Goal: Communication & Community: Answer question/provide support

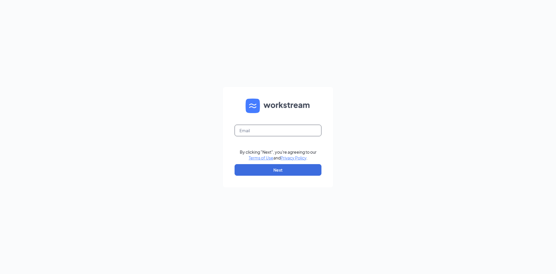
click at [299, 130] on input "text" at bounding box center [278, 131] width 87 height 12
type input "[PERSON_NAME][EMAIL_ADDRESS][DOMAIN_NAME]"
click at [292, 172] on button "Next" at bounding box center [278, 170] width 87 height 12
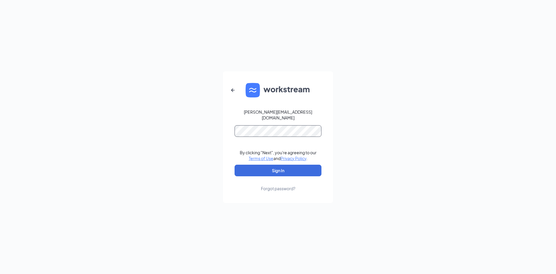
click at [235, 165] on button "Sign In" at bounding box center [278, 171] width 87 height 12
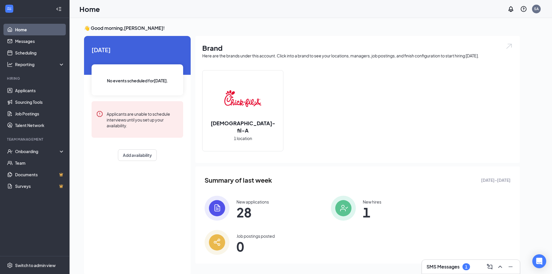
click at [443, 263] on div "SMS Messages 1" at bounding box center [471, 266] width 89 height 9
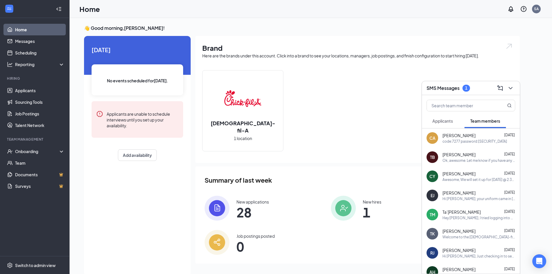
click at [446, 123] on span "Applicants" at bounding box center [442, 120] width 21 height 5
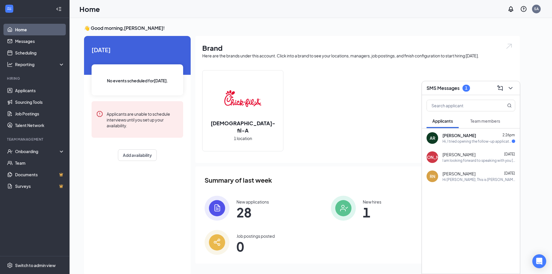
click at [460, 144] on div "AR [PERSON_NAME] 2:26pm Hi, I tried opening the follow-up application link but …" at bounding box center [471, 137] width 98 height 19
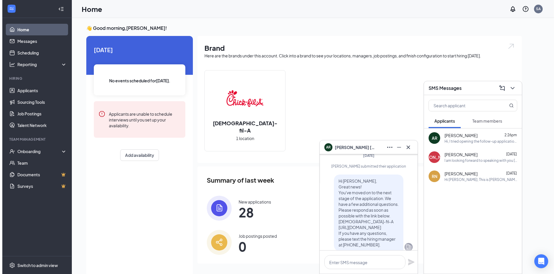
scroll to position [-87, 0]
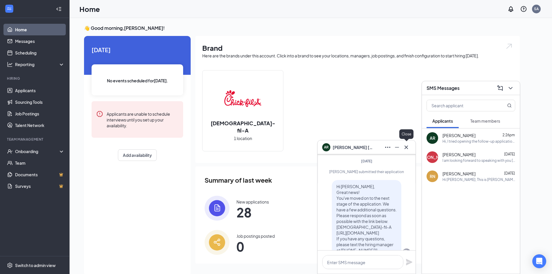
click at [404, 147] on icon "Cross" at bounding box center [406, 147] width 7 height 7
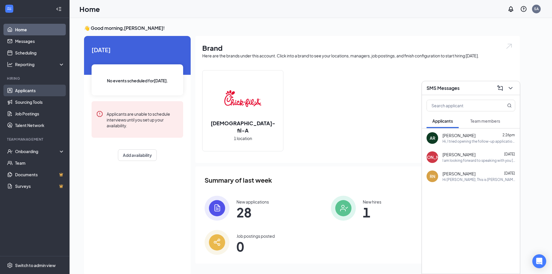
click at [25, 90] on link "Applicants" at bounding box center [40, 91] width 50 height 12
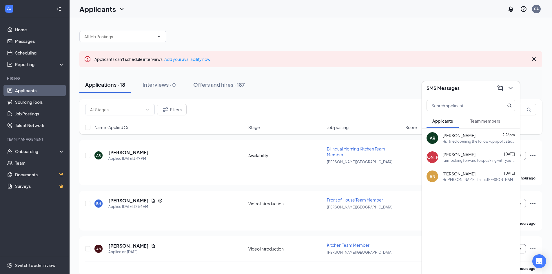
click at [516, 85] on div "SMS Messages" at bounding box center [471, 88] width 98 height 14
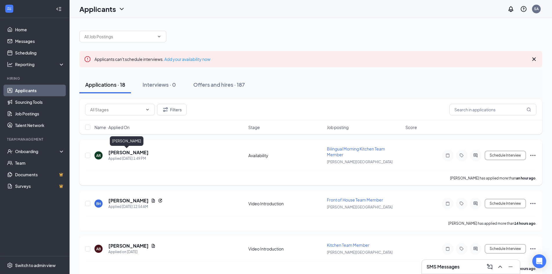
click at [129, 151] on h5 "[PERSON_NAME]" at bounding box center [128, 152] width 40 height 6
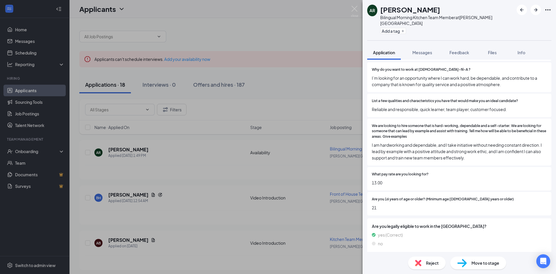
scroll to position [363, 0]
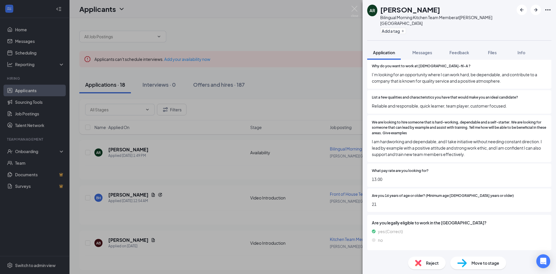
click at [187, 147] on div "AR [PERSON_NAME] Bilingual Morning Kitchen Team Member at [PERSON_NAME][GEOGRAP…" at bounding box center [278, 137] width 556 height 274
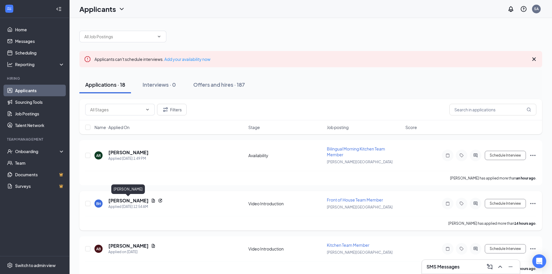
click at [130, 202] on h5 "[PERSON_NAME]" at bounding box center [128, 200] width 40 height 6
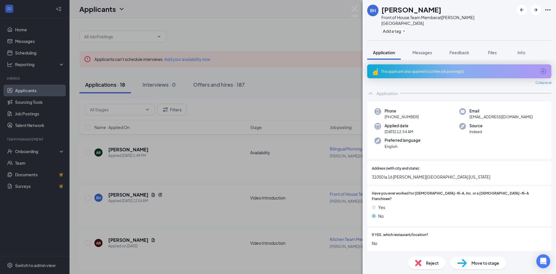
click at [522, 64] on div "This applicant also applied to 1 other job posting(s)" at bounding box center [459, 71] width 184 height 14
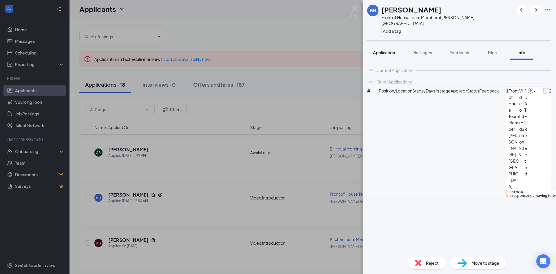
click at [382, 50] on button "Application" at bounding box center [384, 52] width 34 height 14
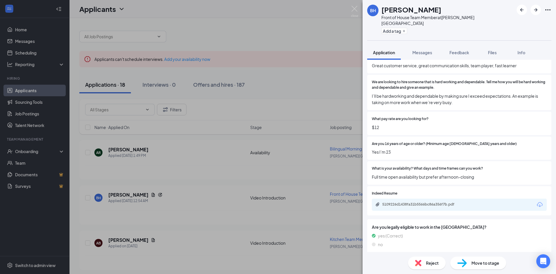
scroll to position [300, 0]
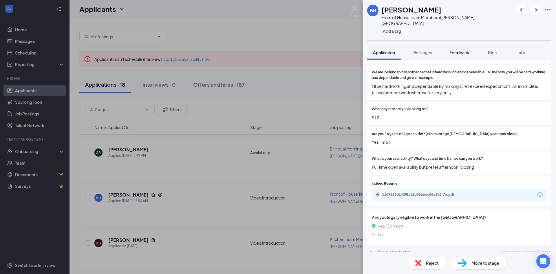
click at [462, 50] on button "Feedback" at bounding box center [459, 52] width 31 height 14
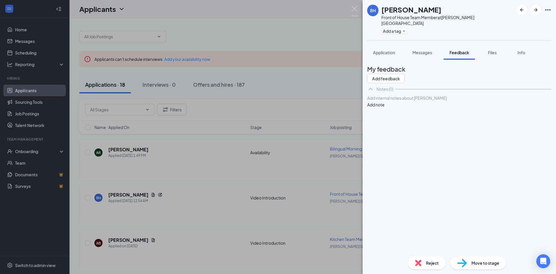
click at [409, 101] on div at bounding box center [460, 98] width 184 height 6
click at [385, 108] on button "Add note" at bounding box center [375, 104] width 17 height 6
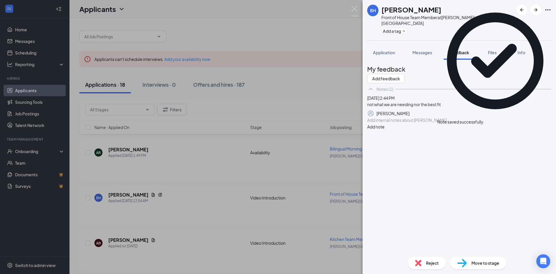
click at [422, 261] on div "Reject" at bounding box center [427, 262] width 38 height 13
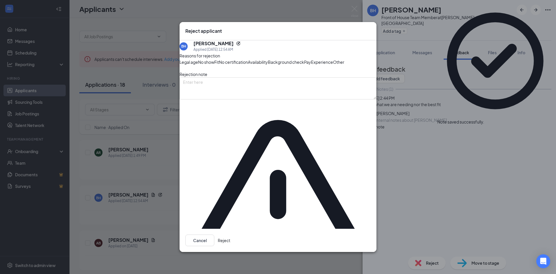
click at [230, 234] on button "Reject" at bounding box center [224, 240] width 12 height 12
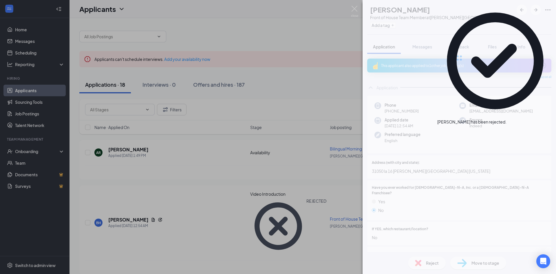
click at [192, 226] on div "BH [PERSON_NAME] Front of House Team Member at [PERSON_NAME][GEOGRAPHIC_DATA] A…" at bounding box center [278, 137] width 556 height 274
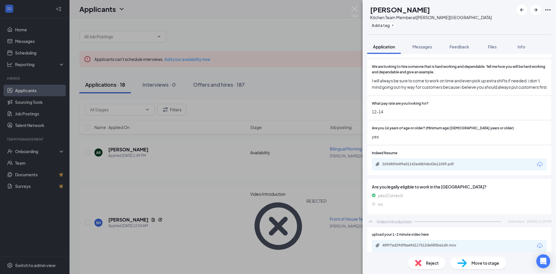
scroll to position [315, 0]
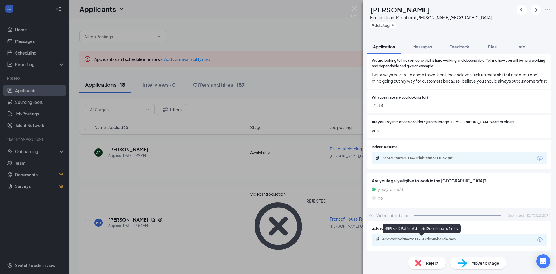
click at [427, 241] on div "489f7ad29df8ae9d117512de585be1d4.mov" at bounding box center [422, 239] width 81 height 5
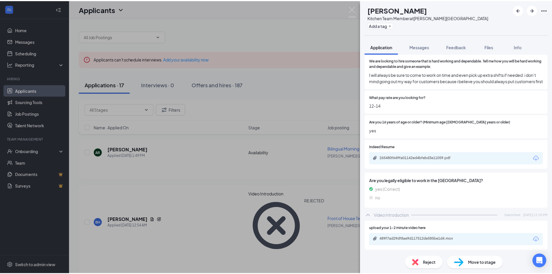
scroll to position [313, 0]
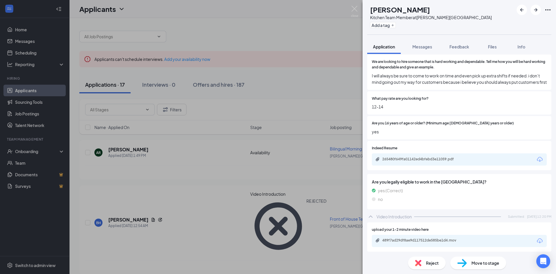
click at [298, 166] on div "AB [PERSON_NAME] Kitchen Team Member at [PERSON_NAME][GEOGRAPHIC_DATA] Add a ta…" at bounding box center [278, 137] width 556 height 274
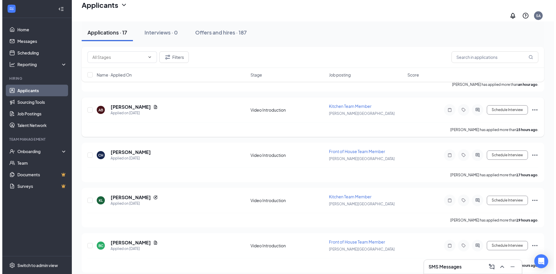
scroll to position [116, 0]
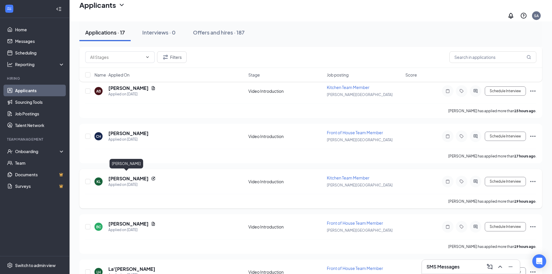
click at [114, 175] on h5 "[PERSON_NAME]" at bounding box center [128, 178] width 40 height 6
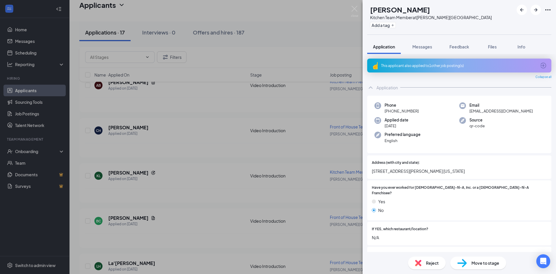
click at [487, 68] on div "This applicant also applied to 1 other job posting(s)" at bounding box center [459, 66] width 184 height 14
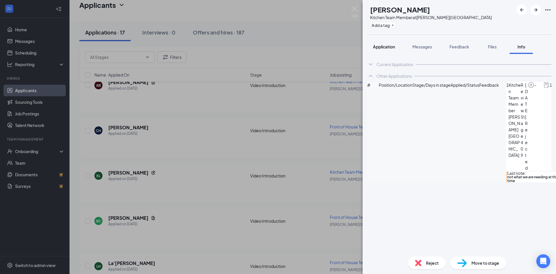
click at [385, 47] on span "Application" at bounding box center [384, 46] width 22 height 5
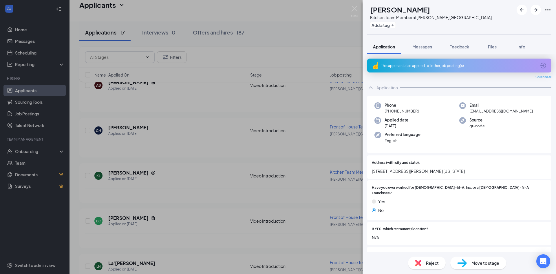
click at [234, 176] on div "KL [PERSON_NAME] Kitchen Team Member at [PERSON_NAME][GEOGRAPHIC_DATA] Add a ta…" at bounding box center [278, 137] width 556 height 274
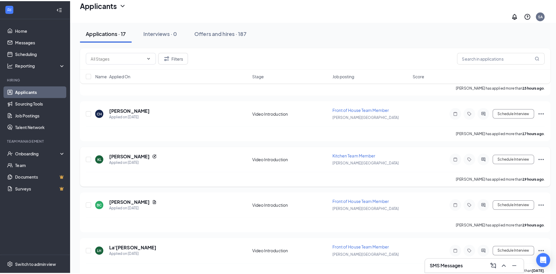
scroll to position [145, 0]
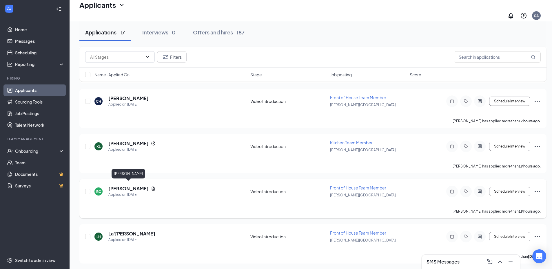
click at [126, 187] on h5 "[PERSON_NAME]" at bounding box center [128, 189] width 40 height 6
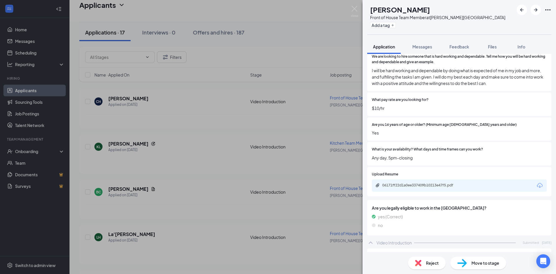
scroll to position [346, 0]
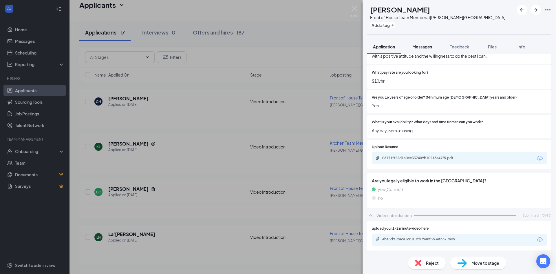
click at [422, 47] on span "Messages" at bounding box center [423, 46] width 20 height 5
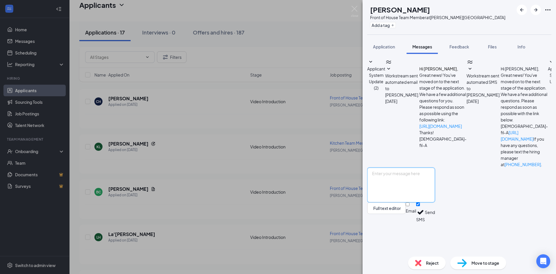
click at [396, 202] on textarea at bounding box center [401, 184] width 68 height 35
type textarea "HI [PERSON_NAME], this is [PERSON_NAME] with [DEMOGRAPHIC_DATA]-fil-A in [PERSO…"
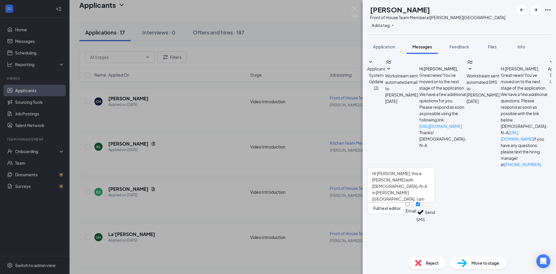
click at [435, 222] on button "Send" at bounding box center [430, 212] width 10 height 20
click at [461, 46] on span "Feedback" at bounding box center [460, 46] width 20 height 5
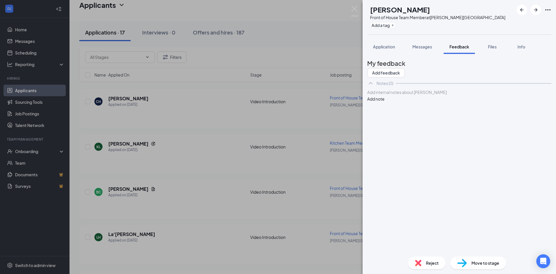
click at [417, 95] on div at bounding box center [460, 92] width 184 height 6
click at [385, 102] on button "Add note" at bounding box center [375, 99] width 17 height 6
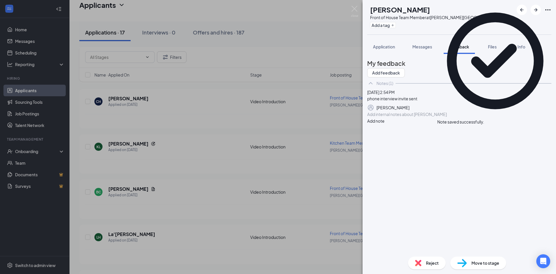
click at [304, 155] on div "BC [PERSON_NAME] Front of House Team Member at [PERSON_NAME][GEOGRAPHIC_DATA] A…" at bounding box center [278, 137] width 556 height 274
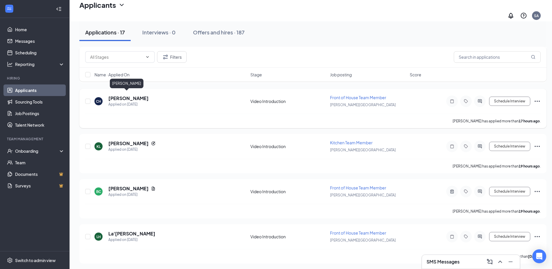
click at [131, 96] on h5 "[PERSON_NAME]" at bounding box center [128, 98] width 40 height 6
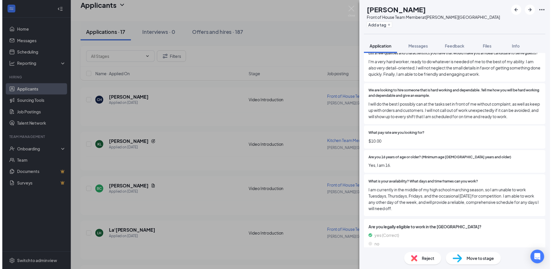
scroll to position [309, 0]
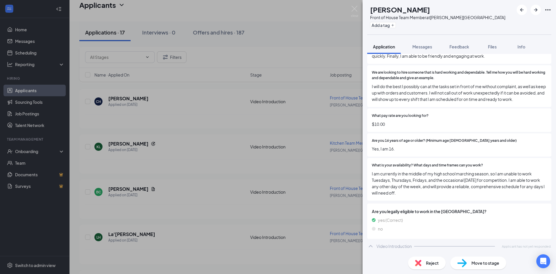
click at [335, 116] on div "CH [PERSON_NAME] Front of House Team Member at [PERSON_NAME][GEOGRAPHIC_DATA] A…" at bounding box center [278, 137] width 556 height 274
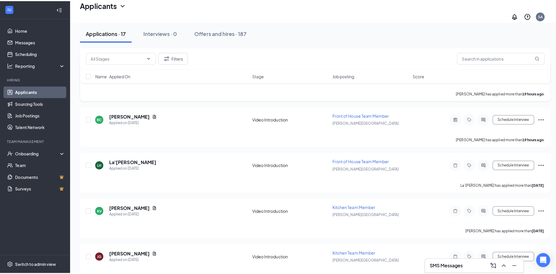
scroll to position [232, 0]
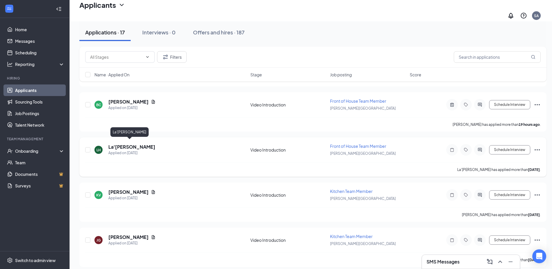
click at [133, 144] on h5 "La'[PERSON_NAME]" at bounding box center [131, 147] width 47 height 6
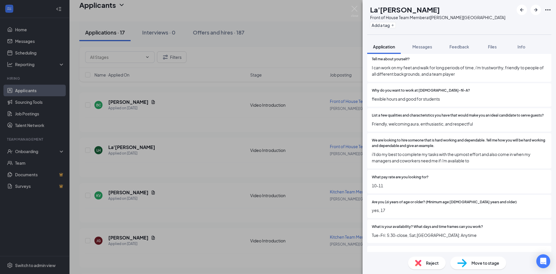
scroll to position [232, 0]
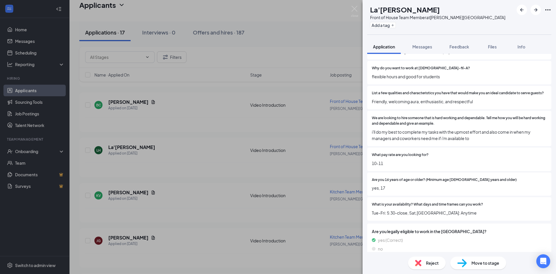
click at [423, 264] on div "Reject" at bounding box center [427, 262] width 38 height 13
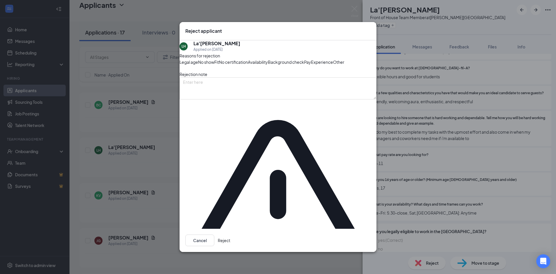
click at [230, 234] on button "Reject" at bounding box center [224, 240] width 12 height 12
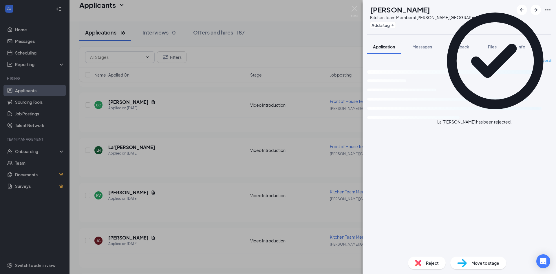
click at [203, 179] on div "KV [PERSON_NAME] Kitchen Team Member at [PERSON_NAME][GEOGRAPHIC_DATA] Add a ta…" at bounding box center [278, 137] width 556 height 274
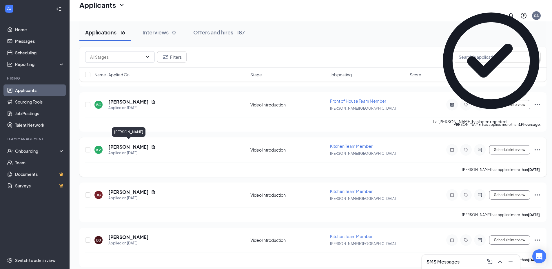
click at [143, 144] on h5 "[PERSON_NAME]" at bounding box center [128, 147] width 40 height 6
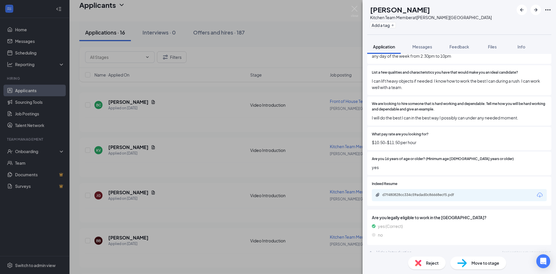
scroll to position [272, 0]
click at [428, 49] on span "Messages" at bounding box center [423, 46] width 20 height 5
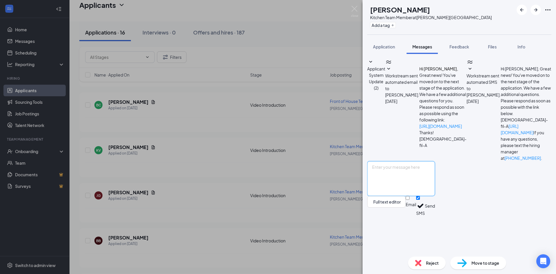
click at [401, 196] on textarea at bounding box center [401, 178] width 68 height 35
type textarea "Hi [PERSON_NAME], this is [PERSON_NAME] with [DEMOGRAPHIC_DATA]-fil-A in [PERSO…"
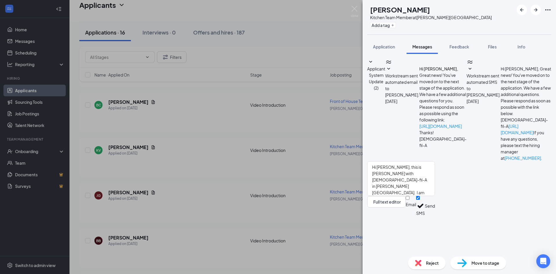
click at [435, 216] on button "Send" at bounding box center [430, 206] width 10 height 20
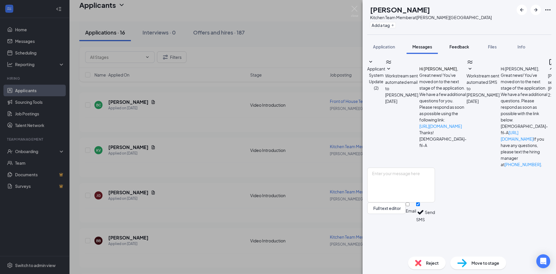
click at [466, 47] on span "Feedback" at bounding box center [460, 46] width 20 height 5
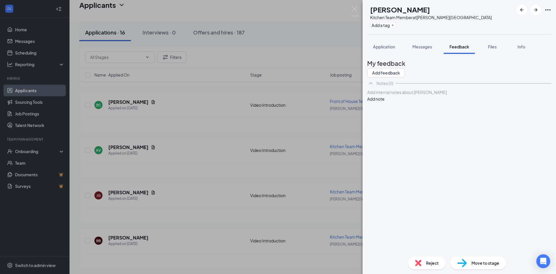
click at [391, 95] on div at bounding box center [460, 92] width 184 height 6
click at [385, 102] on button "Add note" at bounding box center [375, 99] width 17 height 6
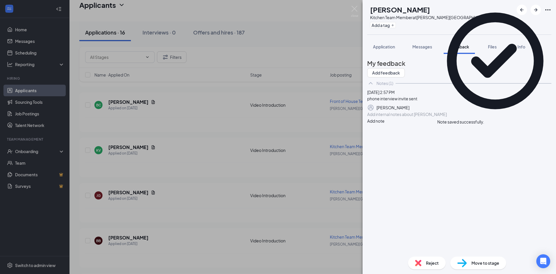
click at [256, 134] on div "KV [PERSON_NAME] Kitchen Team Member at [PERSON_NAME][GEOGRAPHIC_DATA] Add a ta…" at bounding box center [278, 137] width 556 height 274
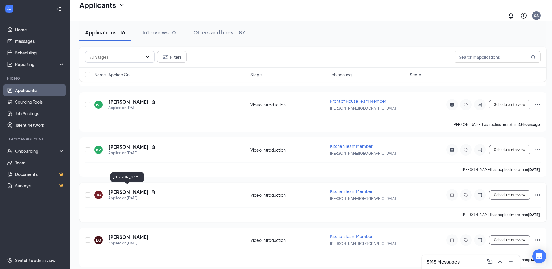
click at [132, 189] on h5 "[PERSON_NAME]" at bounding box center [128, 192] width 40 height 6
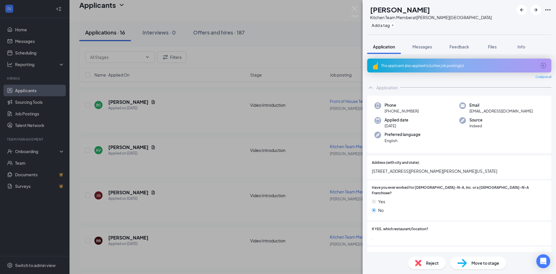
click at [471, 65] on div "This applicant also applied to 1 other job posting(s)" at bounding box center [458, 65] width 155 height 5
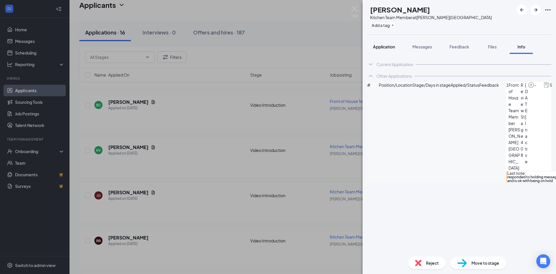
click at [382, 46] on span "Application" at bounding box center [384, 46] width 22 height 5
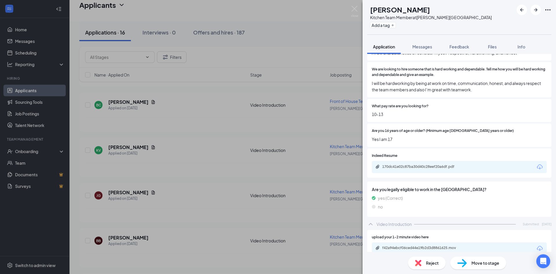
scroll to position [325, 0]
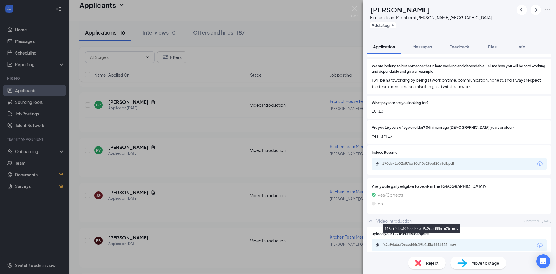
click at [432, 242] on div "f42a94ebcf06ced44e19b2d3d8861625.mov" at bounding box center [422, 244] width 81 height 5
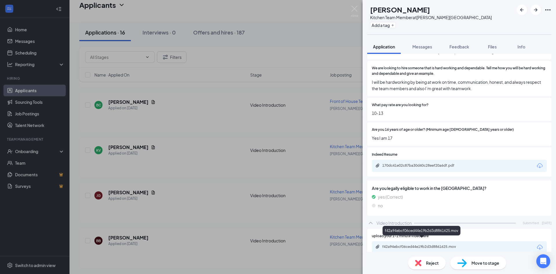
click at [427, 244] on div "f42a94ebcf06ced44e19b2d3d8861625.mov" at bounding box center [422, 246] width 81 height 5
click at [325, 101] on div "[PERSON_NAME] [PERSON_NAME] Kitchen Team Member at [PERSON_NAME][GEOGRAPHIC_DAT…" at bounding box center [278, 137] width 556 height 274
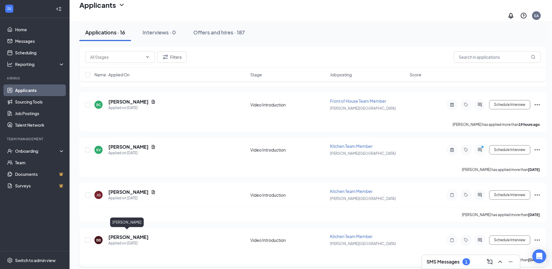
click at [121, 234] on h5 "[PERSON_NAME]" at bounding box center [128, 237] width 40 height 6
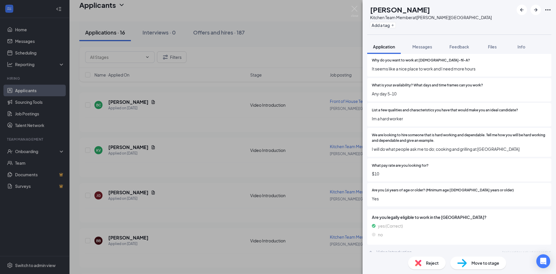
scroll to position [234, 0]
click at [459, 47] on span "Feedback" at bounding box center [460, 46] width 20 height 5
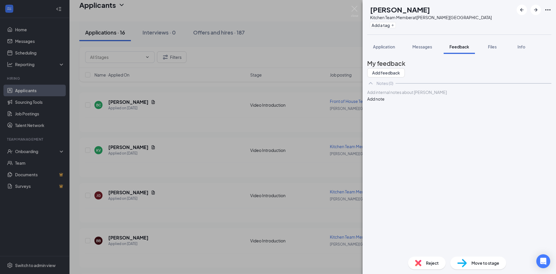
click at [395, 95] on div at bounding box center [460, 92] width 184 height 6
click at [385, 102] on button "Add note" at bounding box center [375, 99] width 17 height 6
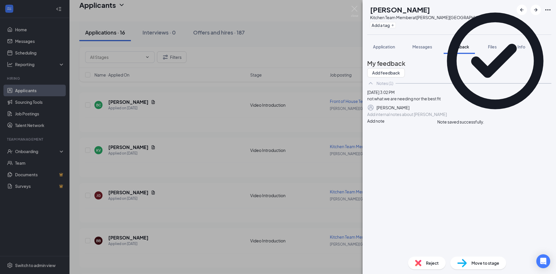
click at [417, 263] on img at bounding box center [418, 263] width 6 height 6
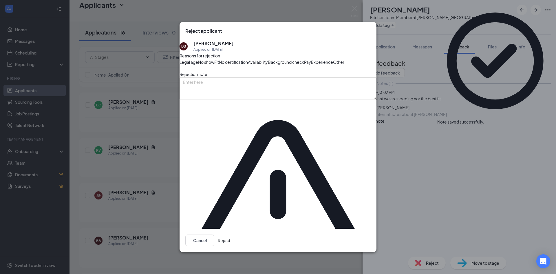
click at [230, 234] on button "Reject" at bounding box center [224, 240] width 12 height 12
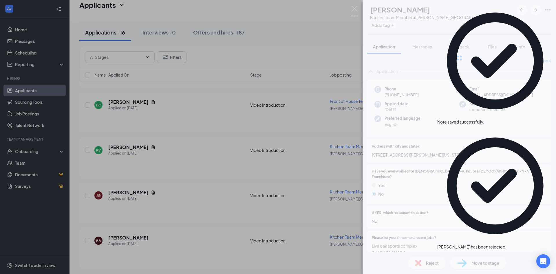
click at [175, 247] on div "BB [PERSON_NAME] Kitchen Team Member at [PERSON_NAME][GEOGRAPHIC_DATA] Add a ta…" at bounding box center [278, 137] width 556 height 274
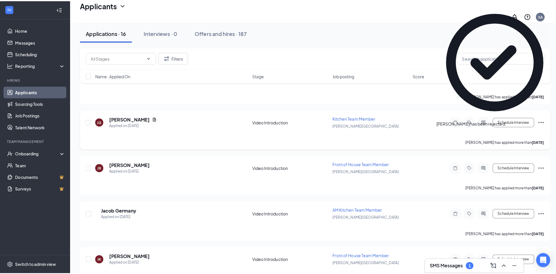
scroll to position [319, 0]
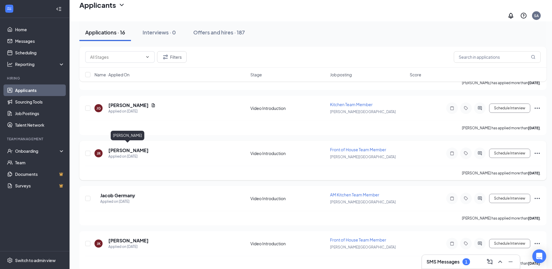
click at [134, 147] on h5 "[PERSON_NAME]" at bounding box center [128, 150] width 40 height 6
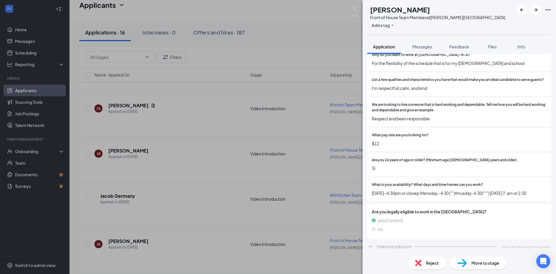
scroll to position [233, 0]
click at [314, 167] on div "JR [PERSON_NAME] Front of House Team Member at [PERSON_NAME][GEOGRAPHIC_DATA] A…" at bounding box center [278, 137] width 556 height 274
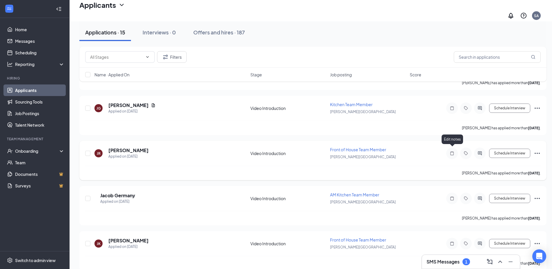
click at [451, 151] on icon "Note" at bounding box center [452, 153] width 7 height 5
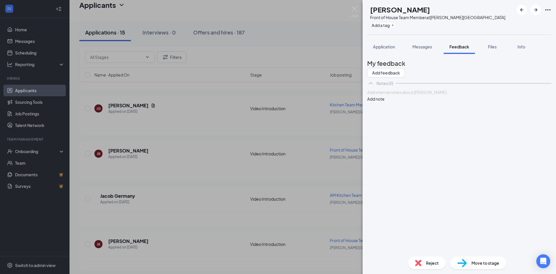
click at [440, 95] on div at bounding box center [460, 92] width 184 height 6
click at [385, 102] on button "Add note" at bounding box center [375, 99] width 17 height 6
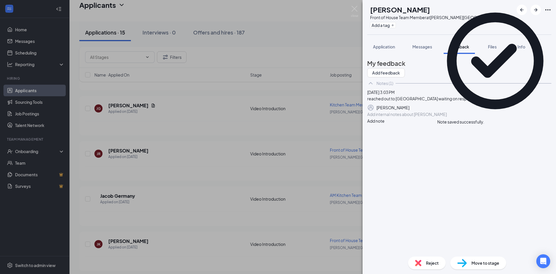
click at [240, 152] on div "JR [PERSON_NAME] Front of House Team Member at [PERSON_NAME][GEOGRAPHIC_DATA] A…" at bounding box center [278, 137] width 556 height 274
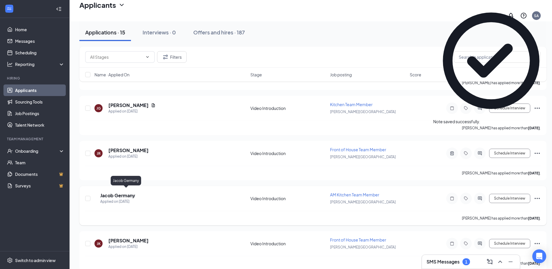
click at [113, 194] on h5 "Jacob Germany" at bounding box center [117, 196] width 35 height 6
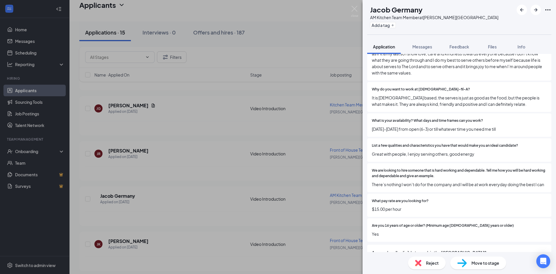
scroll to position [232, 0]
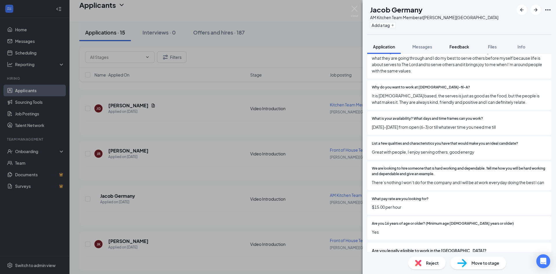
click at [466, 46] on span "Feedback" at bounding box center [460, 46] width 20 height 5
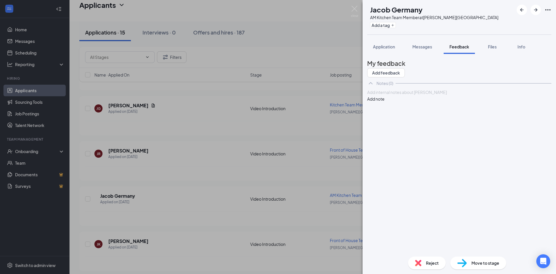
click at [402, 95] on div at bounding box center [460, 92] width 184 height 6
click at [385, 102] on button "Add note" at bounding box center [375, 99] width 17 height 6
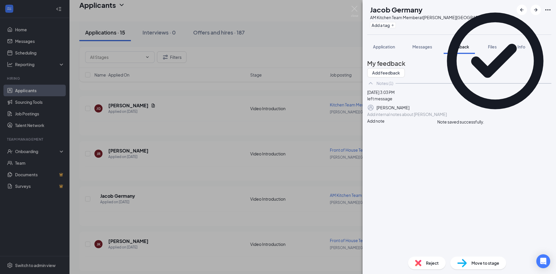
click at [257, 147] on div "[PERSON_NAME] Germany AM Kitchen Team Member at [PERSON_NAME][GEOGRAPHIC_DATA] …" at bounding box center [278, 137] width 556 height 274
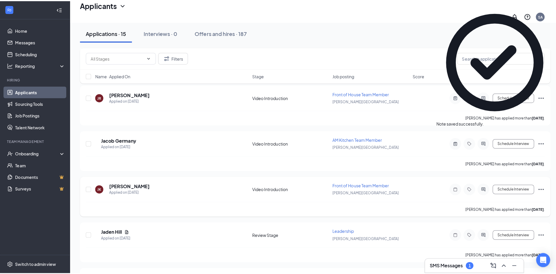
scroll to position [377, 0]
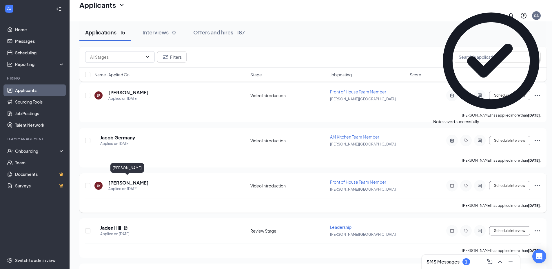
click at [126, 180] on h5 "[PERSON_NAME]" at bounding box center [128, 183] width 40 height 6
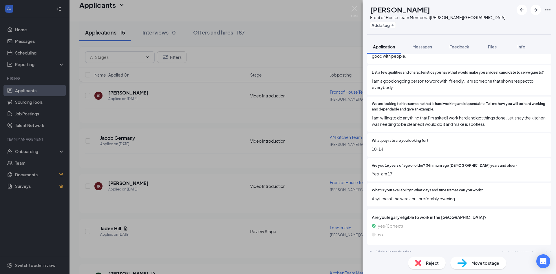
scroll to position [258, 0]
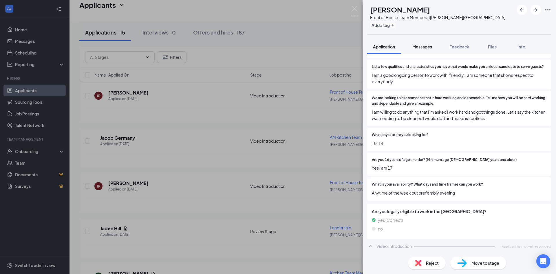
click at [430, 47] on span "Messages" at bounding box center [423, 46] width 20 height 5
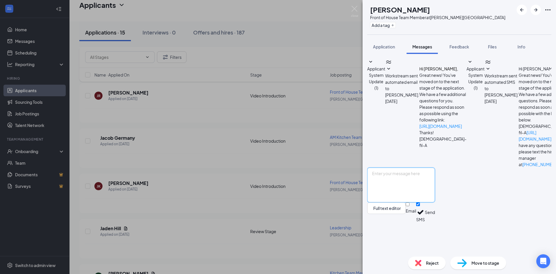
click at [399, 202] on textarea at bounding box center [401, 184] width 68 height 35
type textarea "H"
click at [420, 262] on img at bounding box center [418, 263] width 6 height 6
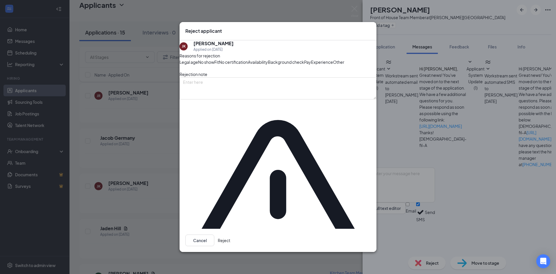
click at [230, 234] on button "Reject" at bounding box center [224, 240] width 12 height 12
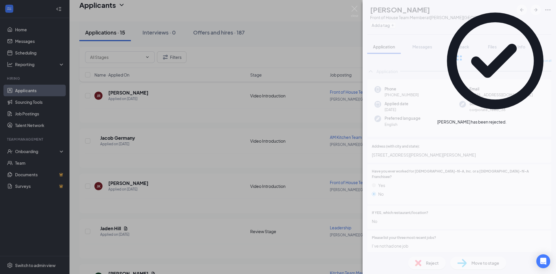
click at [145, 175] on div "[PERSON_NAME] [PERSON_NAME] Front of House Team Member at [PERSON_NAME][GEOGRAP…" at bounding box center [278, 137] width 556 height 274
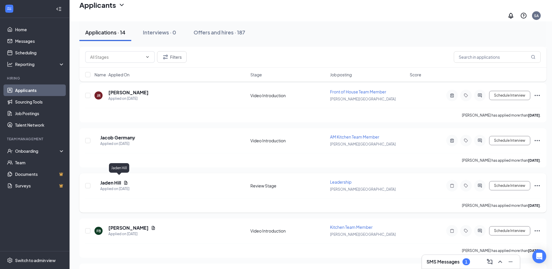
click at [121, 180] on h5 "Jaden Hill" at bounding box center [110, 183] width 21 height 6
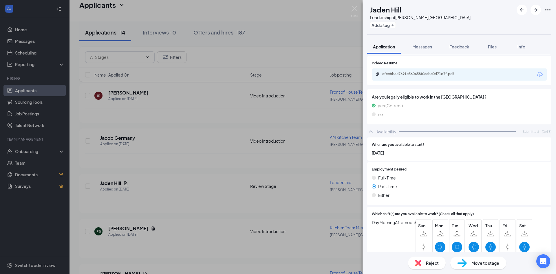
scroll to position [377, 0]
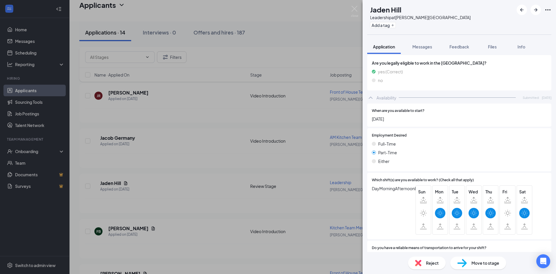
click at [248, 171] on div "JH Jaden Hill Leadership at [PERSON_NAME][GEOGRAPHIC_DATA] Add a tag Applicatio…" at bounding box center [278, 137] width 556 height 274
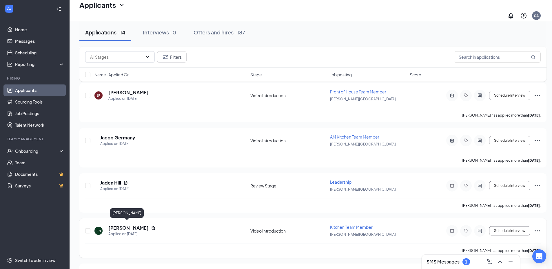
click at [116, 225] on h5 "[PERSON_NAME]" at bounding box center [128, 228] width 40 height 6
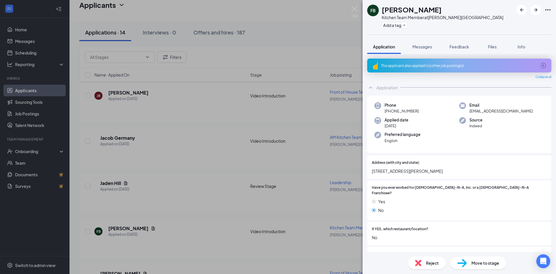
click at [471, 65] on div "This applicant also applied to 1 other job posting(s)" at bounding box center [458, 65] width 155 height 5
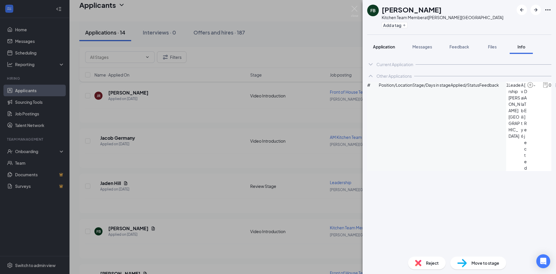
click at [389, 45] on span "Application" at bounding box center [384, 46] width 22 height 5
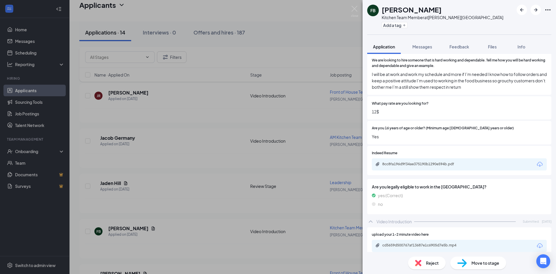
scroll to position [325, 0]
click at [404, 242] on div "cd5659d500767af13687e1c6905d7e5b.mp4" at bounding box center [422, 244] width 81 height 5
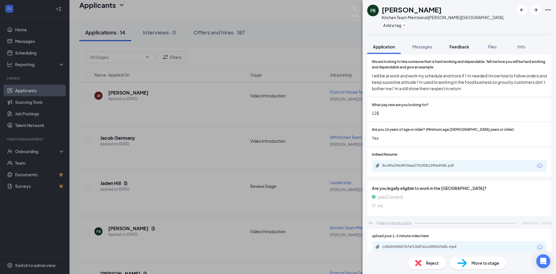
click at [460, 45] on span "Feedback" at bounding box center [460, 46] width 20 height 5
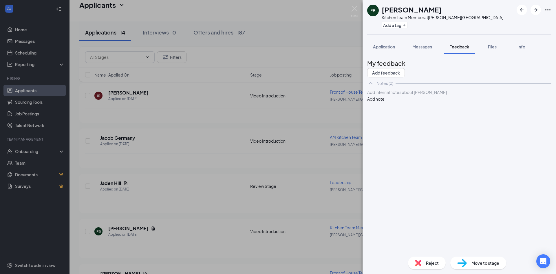
click at [413, 95] on div at bounding box center [460, 92] width 184 height 6
click at [385, 102] on button "Add note" at bounding box center [375, 99] width 17 height 6
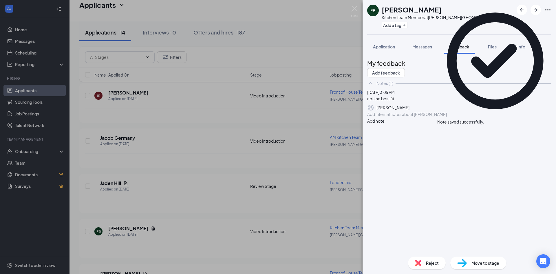
click at [420, 260] on img at bounding box center [418, 263] width 6 height 6
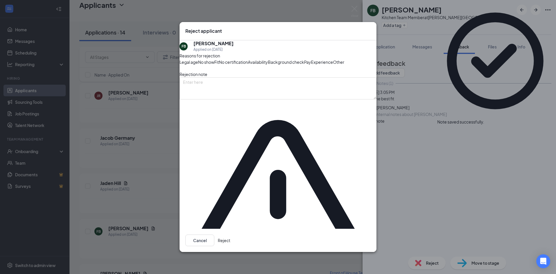
click at [230, 234] on button "Reject" at bounding box center [224, 240] width 12 height 12
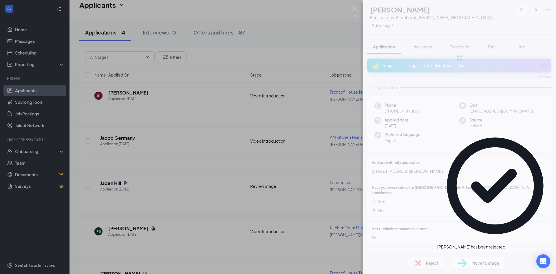
click at [210, 243] on div "FB [PERSON_NAME] Kitchen Team Member at [PERSON_NAME][GEOGRAPHIC_DATA] Add a ta…" at bounding box center [278, 137] width 556 height 274
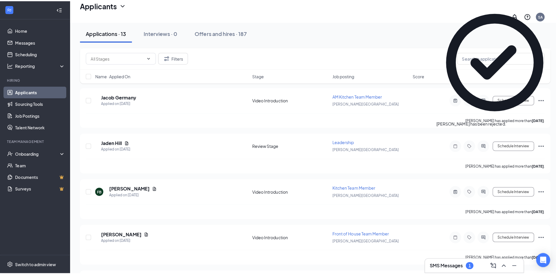
scroll to position [435, 0]
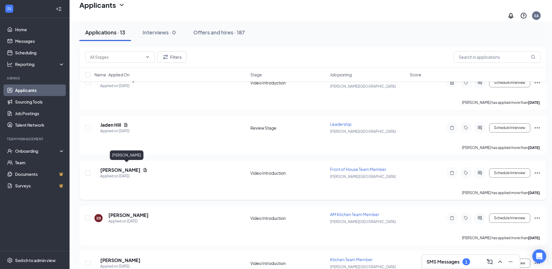
click at [122, 168] on h5 "[PERSON_NAME]" at bounding box center [120, 170] width 40 height 6
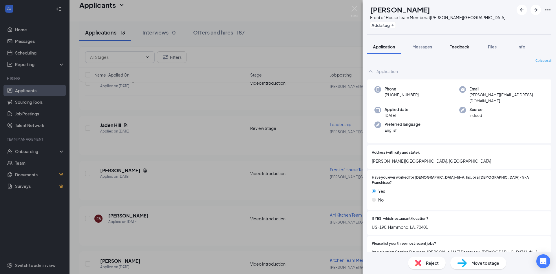
click at [468, 47] on span "Feedback" at bounding box center [460, 46] width 20 height 5
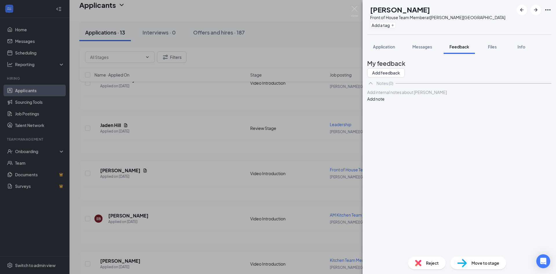
click at [404, 95] on div at bounding box center [460, 92] width 184 height 6
click at [385, 102] on button "Add note" at bounding box center [375, 99] width 17 height 6
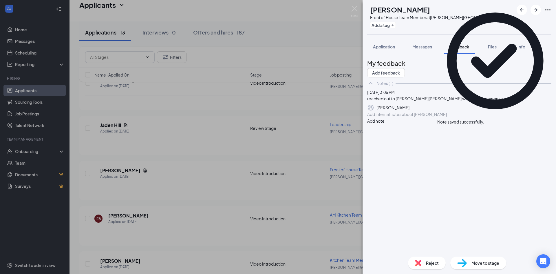
click at [170, 183] on div "[PERSON_NAME] Front of House Team Member at [PERSON_NAME][GEOGRAPHIC_DATA] Add …" at bounding box center [278, 137] width 556 height 274
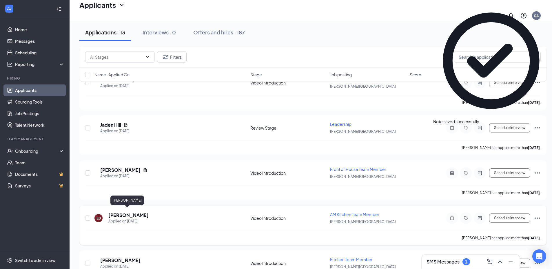
click at [131, 214] on h5 "[PERSON_NAME]" at bounding box center [128, 215] width 40 height 6
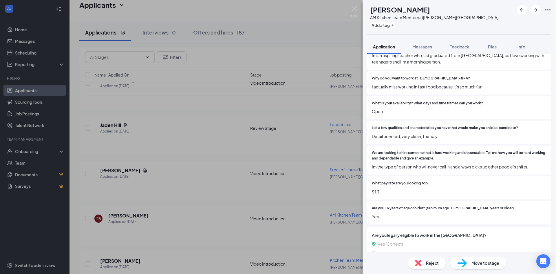
scroll to position [246, 0]
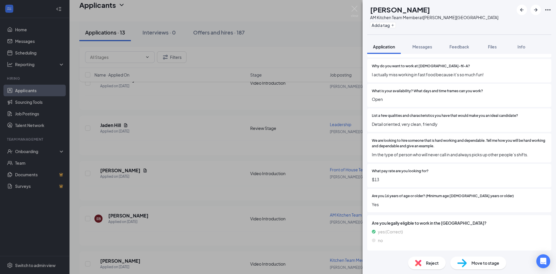
click at [325, 181] on div "EB [PERSON_NAME] AM Kitchen Team Member at [PERSON_NAME][GEOGRAPHIC_DATA] Add a…" at bounding box center [278, 137] width 556 height 274
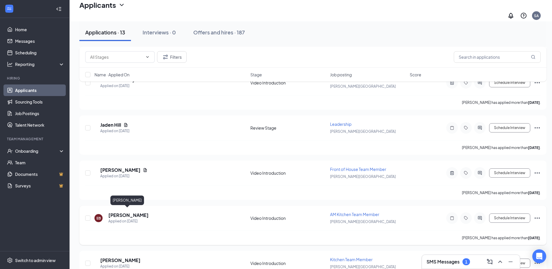
click at [115, 214] on h5 "[PERSON_NAME]" at bounding box center [128, 215] width 40 height 6
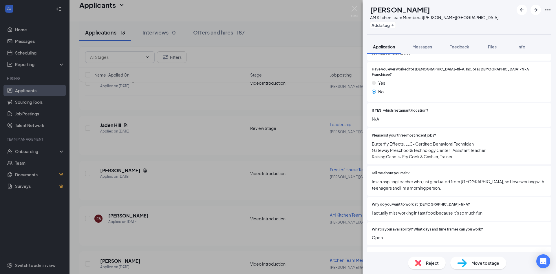
scroll to position [116, 0]
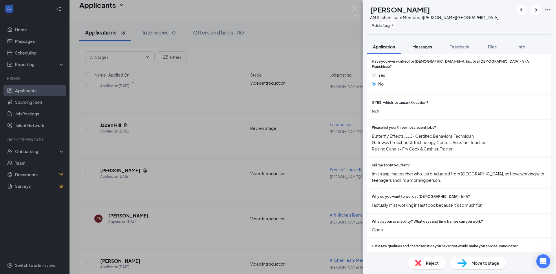
click at [423, 48] on span "Messages" at bounding box center [423, 46] width 20 height 5
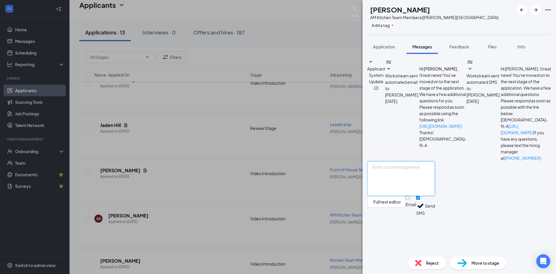
click at [407, 196] on textarea at bounding box center [401, 178] width 68 height 35
type textarea "Hi [PERSON_NAME], this is [PERSON_NAME] with [DEMOGRAPHIC_DATA]-fil-A in [PERSO…"
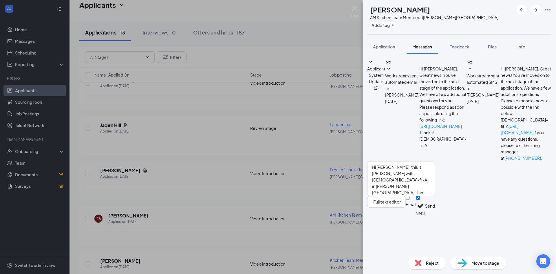
click at [435, 216] on button "Send" at bounding box center [430, 206] width 10 height 20
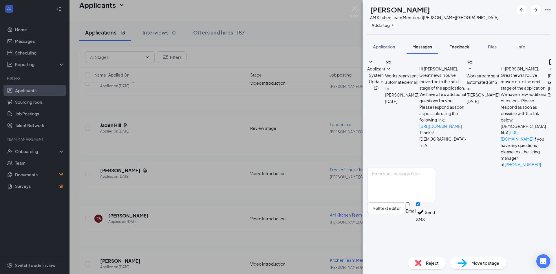
click at [458, 51] on button "Feedback" at bounding box center [459, 46] width 31 height 14
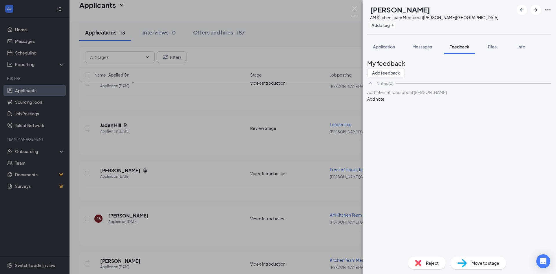
click at [408, 95] on div at bounding box center [460, 92] width 184 height 6
click at [385, 102] on button "Add note" at bounding box center [375, 99] width 17 height 6
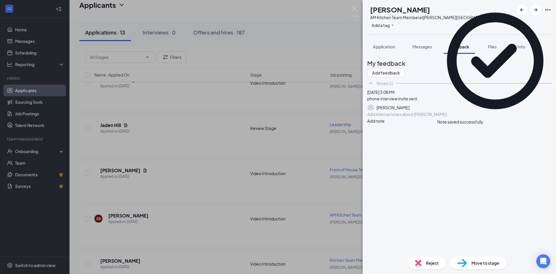
click at [363, 137] on div "My feedback Add feedback Notes (1) [DATE] 3:08 PM phone interview invite sent […" at bounding box center [460, 153] width 194 height 198
click at [355, 138] on div "EB [PERSON_NAME] AM Kitchen Team Member at [PERSON_NAME][GEOGRAPHIC_DATA] Add a…" at bounding box center [278, 137] width 556 height 274
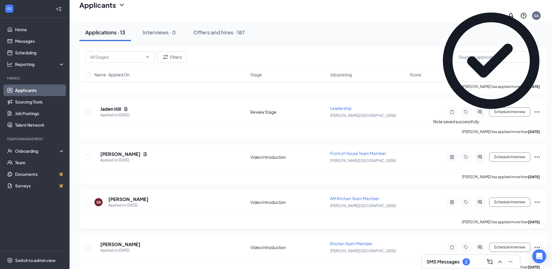
scroll to position [459, 0]
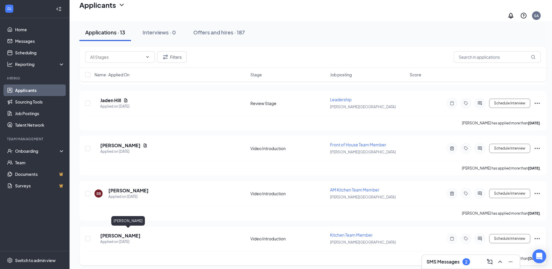
click at [129, 233] on h5 "[PERSON_NAME]" at bounding box center [120, 236] width 40 height 6
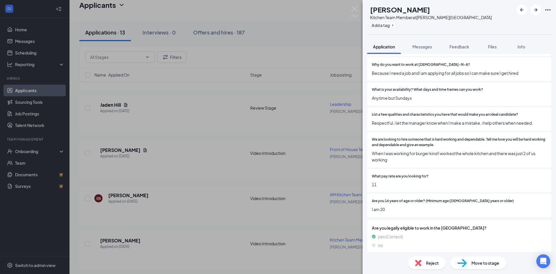
scroll to position [234, 0]
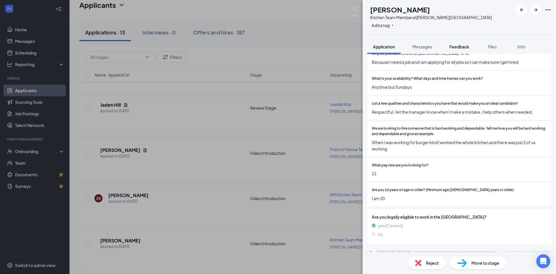
click at [458, 45] on span "Feedback" at bounding box center [460, 46] width 20 height 5
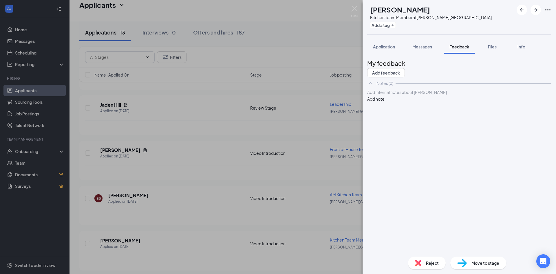
click at [418, 95] on div at bounding box center [460, 92] width 184 height 6
click at [385, 102] on button "Add note" at bounding box center [375, 99] width 17 height 6
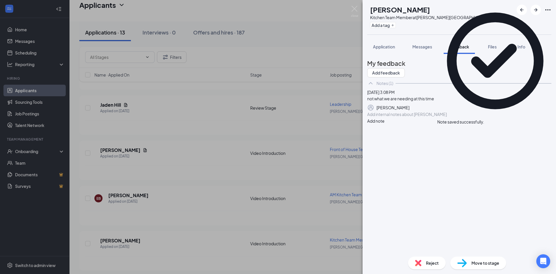
click at [297, 126] on div "QC [PERSON_NAME] Kitchen Team Member at [PERSON_NAME][GEOGRAPHIC_DATA] Add a ta…" at bounding box center [278, 137] width 556 height 274
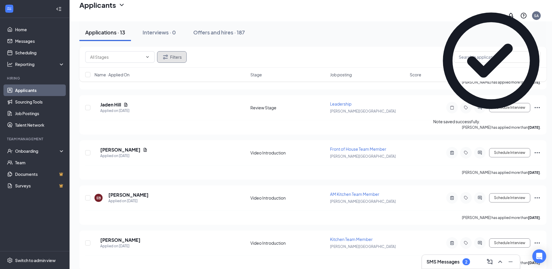
click at [171, 52] on button "Filters" at bounding box center [172, 57] width 30 height 12
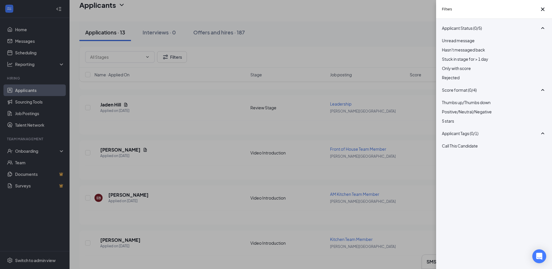
click at [448, 81] on div "Rejected" at bounding box center [494, 77] width 104 height 6
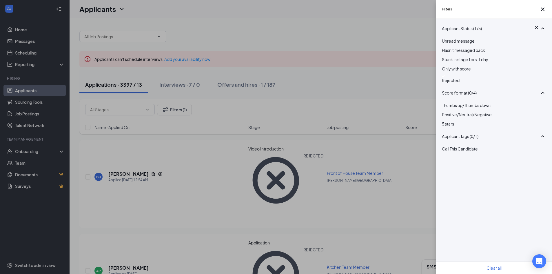
click at [342, 110] on div "Filters Applicant Status (1/5) Unread message Hasn't messaged back Stuck in sta…" at bounding box center [276, 137] width 552 height 274
click at [412, 107] on div "Filters Applicant Status (1/5) Unread message Hasn't messaged back Stuck in sta…" at bounding box center [276, 137] width 552 height 274
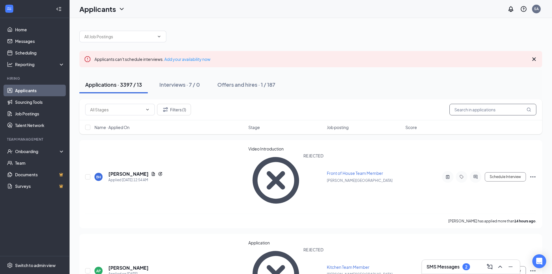
click at [462, 110] on input "text" at bounding box center [492, 110] width 87 height 12
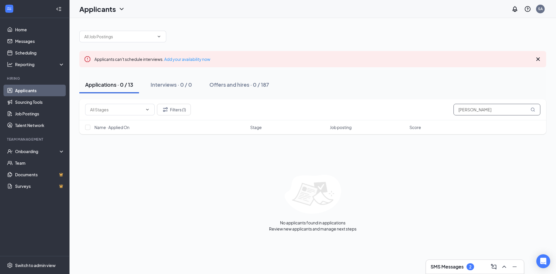
drag, startPoint x: 495, startPoint y: 110, endPoint x: 430, endPoint y: 116, distance: 65.5
click at [433, 116] on div "Filters (1) [PERSON_NAME]" at bounding box center [312, 109] width 467 height 21
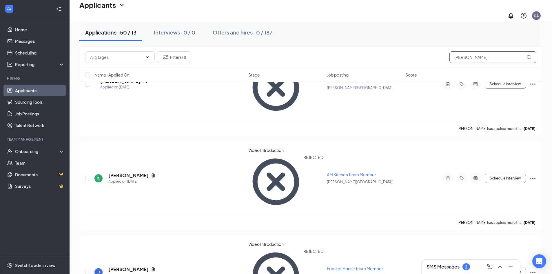
scroll to position [637, 0]
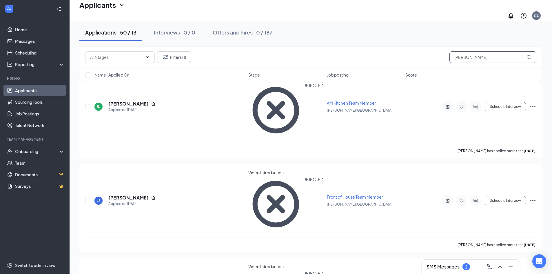
drag, startPoint x: 483, startPoint y: 48, endPoint x: 460, endPoint y: 57, distance: 24.6
click at [462, 57] on div "Filters (1) [PERSON_NAME]" at bounding box center [310, 57] width 463 height 21
drag, startPoint x: 465, startPoint y: 61, endPoint x: 395, endPoint y: 75, distance: 72.0
click at [408, 72] on div "Filters (1) [PERSON_NAME] Name · Applied On Stage Job posting Score" at bounding box center [310, 64] width 463 height 35
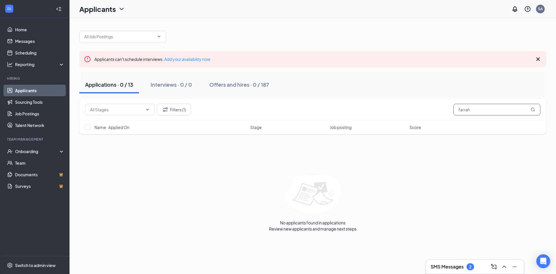
drag, startPoint x: 471, startPoint y: 111, endPoint x: 271, endPoint y: 163, distance: 206.8
click at [312, 150] on div "Filters (1) farrah Name · Applied On Stage Job posting Score No applicants foun…" at bounding box center [312, 165] width 467 height 132
type input "[PERSON_NAME]"
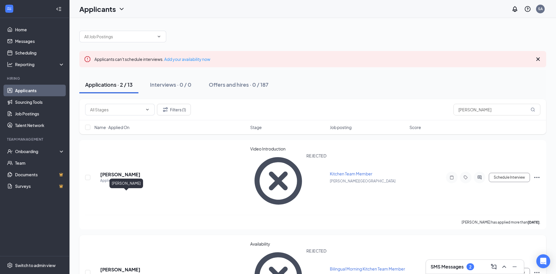
click at [132, 266] on h5 "[PERSON_NAME]" at bounding box center [120, 269] width 40 height 6
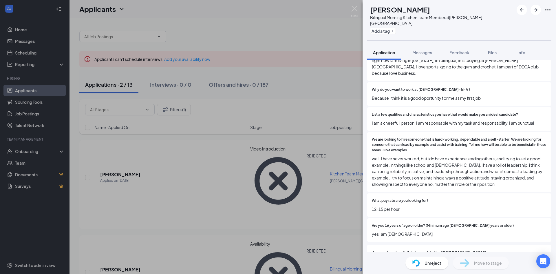
scroll to position [379, 0]
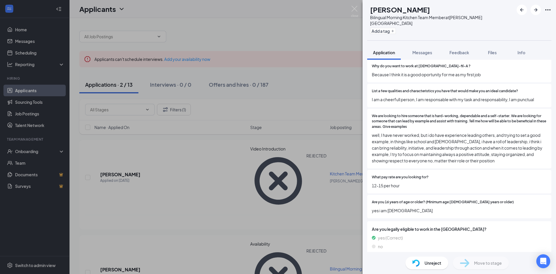
click at [360, 157] on div "RP [PERSON_NAME] Bilingual Morning Kitchen Team Member at [PERSON_NAME][GEOGRAP…" at bounding box center [278, 137] width 556 height 274
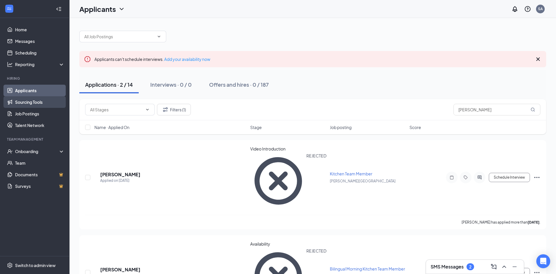
click at [29, 103] on link "Sourcing Tools" at bounding box center [40, 102] width 50 height 12
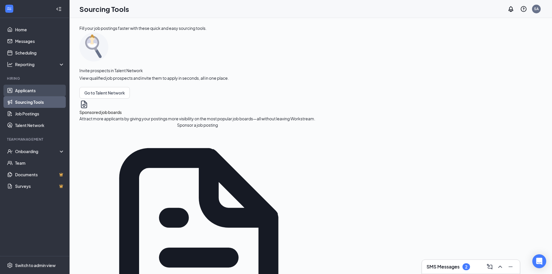
click at [29, 91] on link "Applicants" at bounding box center [40, 91] width 50 height 12
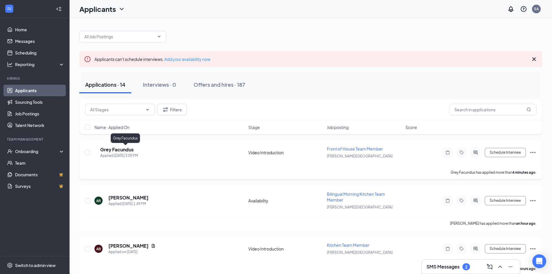
click at [130, 150] on h5 "Grey Facundus" at bounding box center [116, 149] width 33 height 6
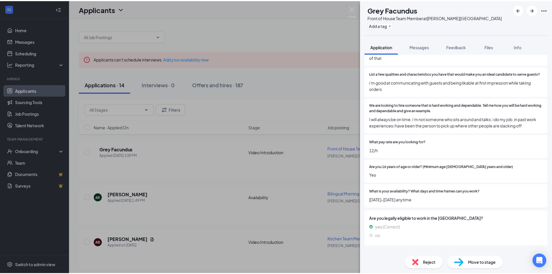
scroll to position [265, 0]
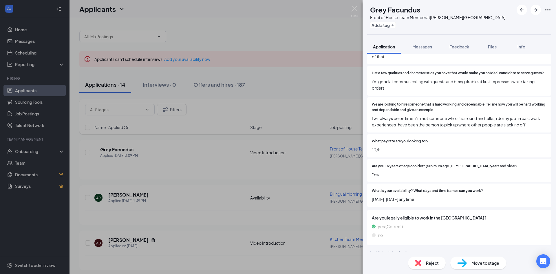
click at [315, 174] on div "GF Grey Facundus Front of House Team Member at [PERSON_NAME][GEOGRAPHIC_DATA] A…" at bounding box center [278, 137] width 556 height 274
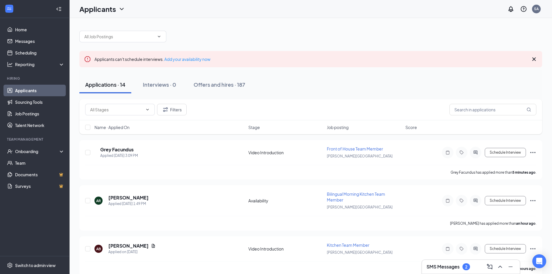
click at [441, 264] on h3 "SMS Messages" at bounding box center [443, 266] width 33 height 6
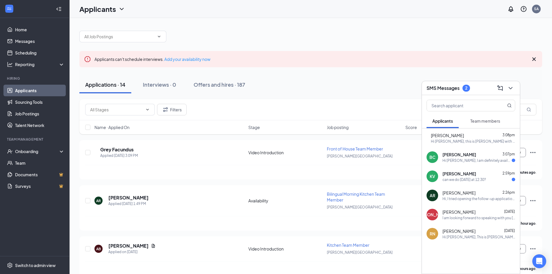
click at [473, 162] on div "Hi [PERSON_NAME], I am definitely available for a phone interview any time [DAT…" at bounding box center [476, 160] width 69 height 5
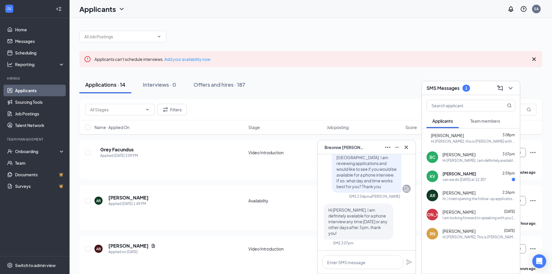
click at [465, 178] on div "can we do [DATE] at 12:30?" at bounding box center [463, 179] width 43 height 5
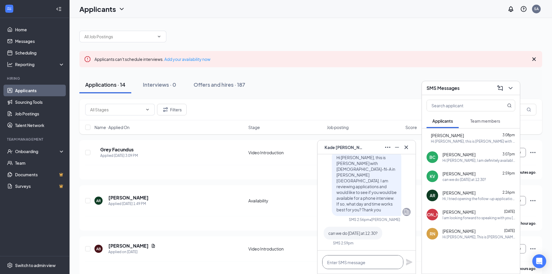
click at [341, 260] on textarea at bounding box center [362, 262] width 81 height 14
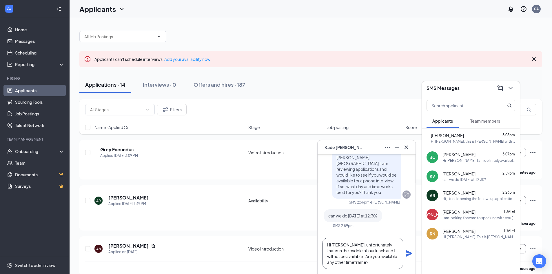
type textarea "Hi [PERSON_NAME], unfortunately that is in the middle of our lunch and I will n…"
click at [411, 254] on icon "Plane" at bounding box center [409, 253] width 7 height 7
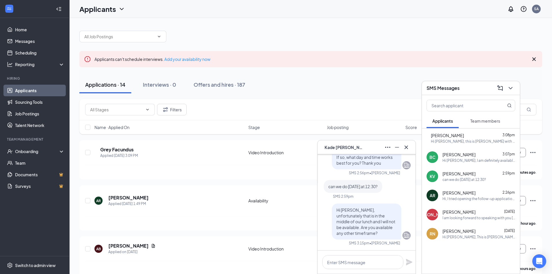
click at [482, 159] on div "Hi [PERSON_NAME], I am definitely available for a phone interview any time [DAT…" at bounding box center [478, 160] width 73 height 5
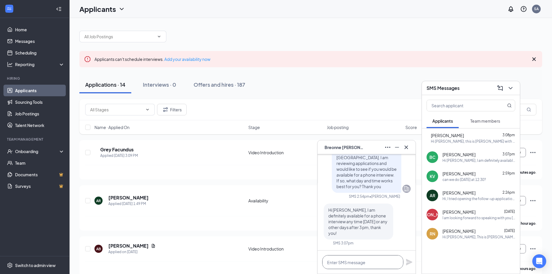
click at [365, 265] on textarea at bounding box center [362, 262] width 81 height 14
type textarea "Hi [PERSON_NAME],"
click at [280, 191] on div "AR [PERSON_NAME] Applied [DATE] 1:49 PM Availability Bilingual Morning Kitchen …" at bounding box center [310, 203] width 451 height 25
click at [408, 147] on icon "Cross" at bounding box center [406, 147] width 7 height 7
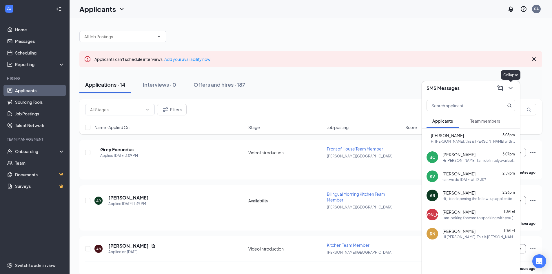
click at [515, 90] on div "SMS Messages" at bounding box center [471, 88] width 98 height 14
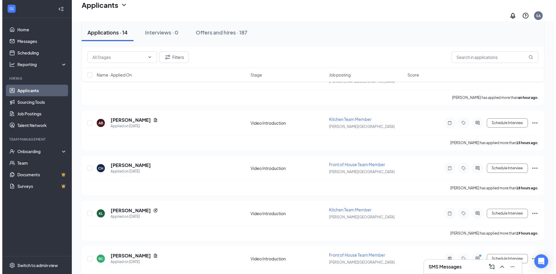
scroll to position [145, 0]
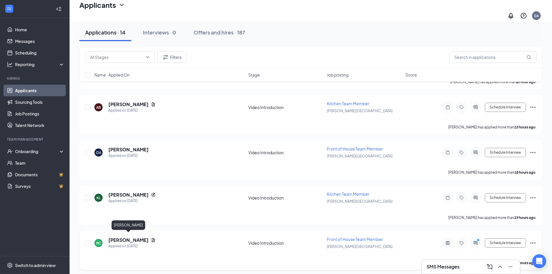
click at [135, 237] on h5 "[PERSON_NAME]" at bounding box center [128, 240] width 40 height 6
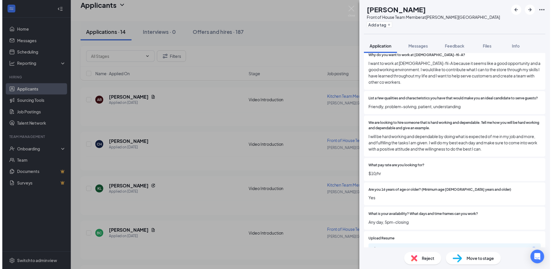
scroll to position [261, 0]
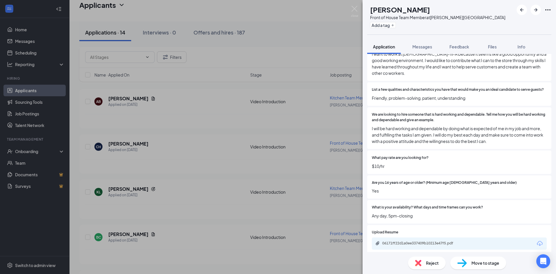
click at [301, 176] on div "BC [PERSON_NAME] Front of House Team Member at [PERSON_NAME][GEOGRAPHIC_DATA] A…" at bounding box center [278, 137] width 556 height 274
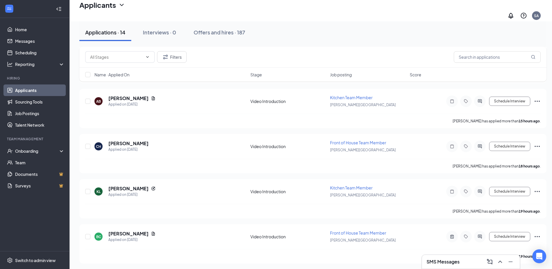
click at [451, 263] on h3 "SMS Messages" at bounding box center [443, 262] width 33 height 6
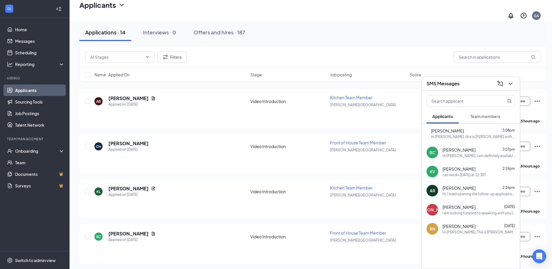
click at [461, 156] on div "Hi [PERSON_NAME], I am definitely available for a phone interview any time [DAT…" at bounding box center [478, 156] width 73 height 5
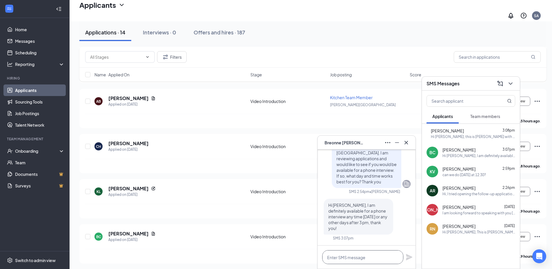
click at [347, 255] on textarea at bounding box center [362, 258] width 81 height 14
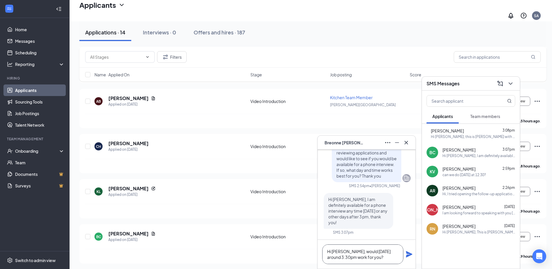
type textarea "Hi [PERSON_NAME], would [DATE] around 3:30pm work for you?"
click at [408, 253] on icon "Plane" at bounding box center [409, 255] width 6 height 6
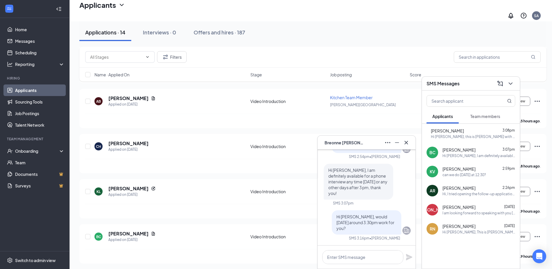
scroll to position [0, 0]
click at [407, 143] on icon "Cross" at bounding box center [406, 142] width 7 height 7
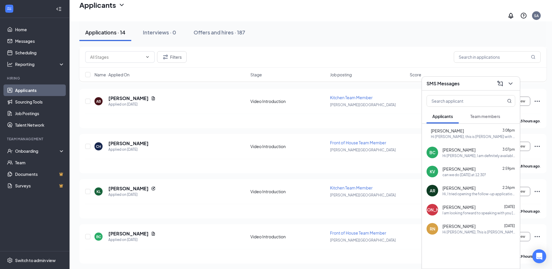
click at [515, 83] on button at bounding box center [510, 83] width 9 height 9
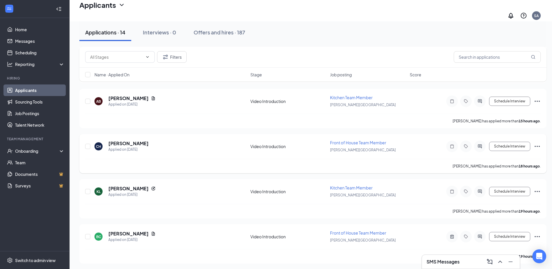
click at [394, 150] on div "CH [PERSON_NAME] Applied on [DATE] Video Introduction Front of House Team Membe…" at bounding box center [313, 149] width 456 height 19
